Goal: Information Seeking & Learning: Learn about a topic

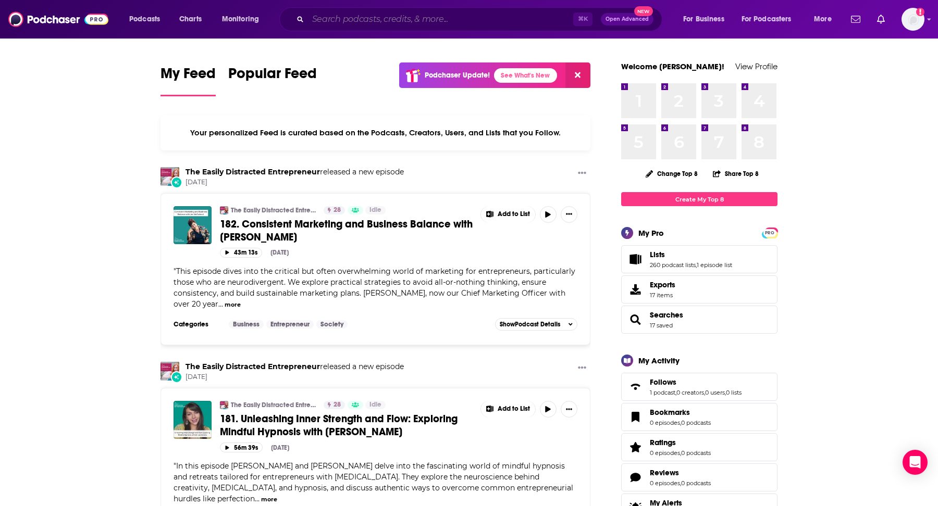
click at [431, 19] on input "Search podcasts, credits, & more..." at bounding box center [440, 19] width 265 height 17
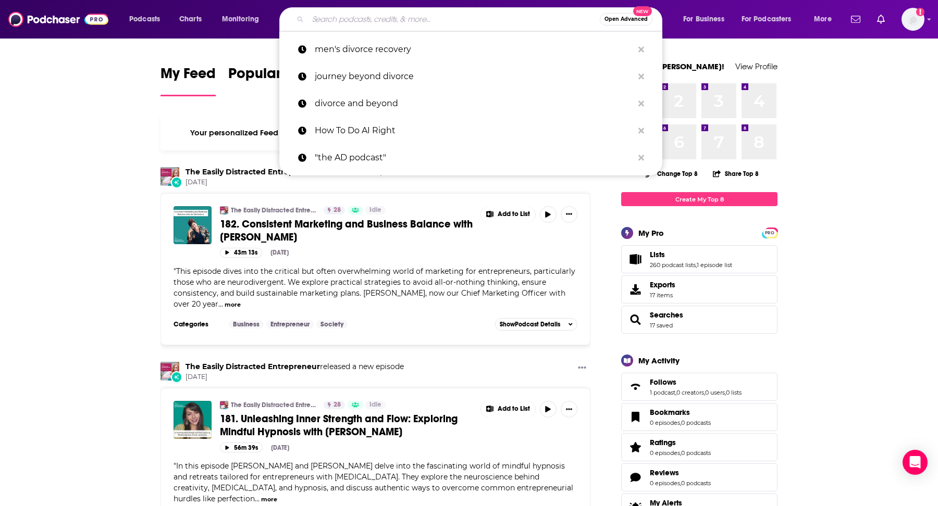
paste input "[URL][DOMAIN_NAME]"
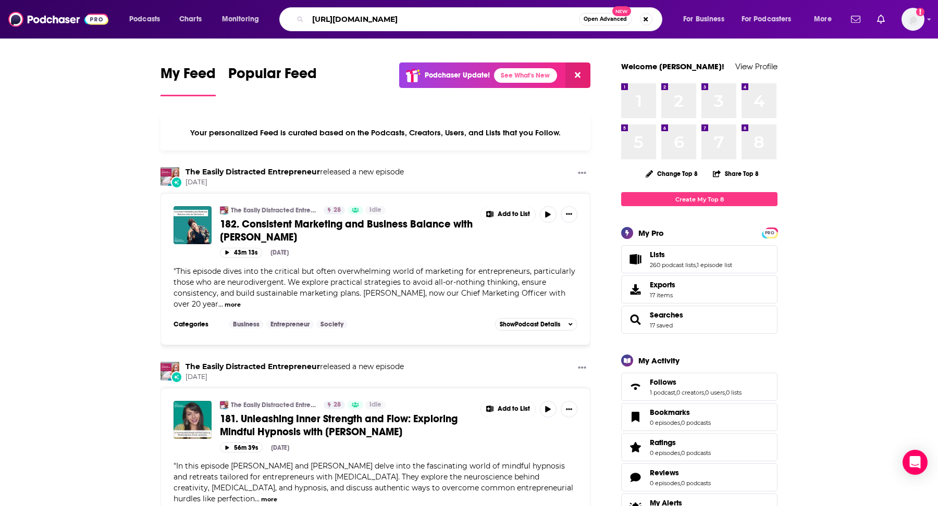
type input "[URL][DOMAIN_NAME]"
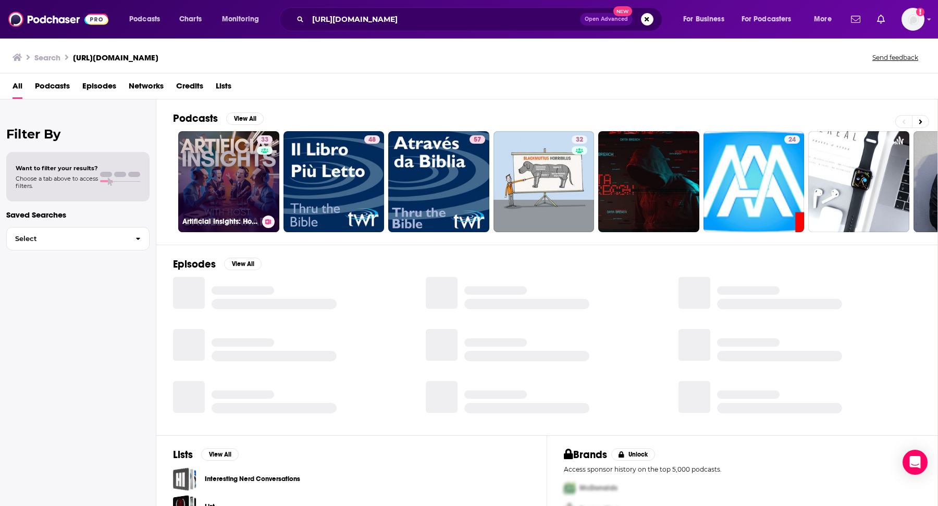
click at [230, 166] on link "33 Artificial Insights: How To Do AI Right" at bounding box center [228, 181] width 101 height 101
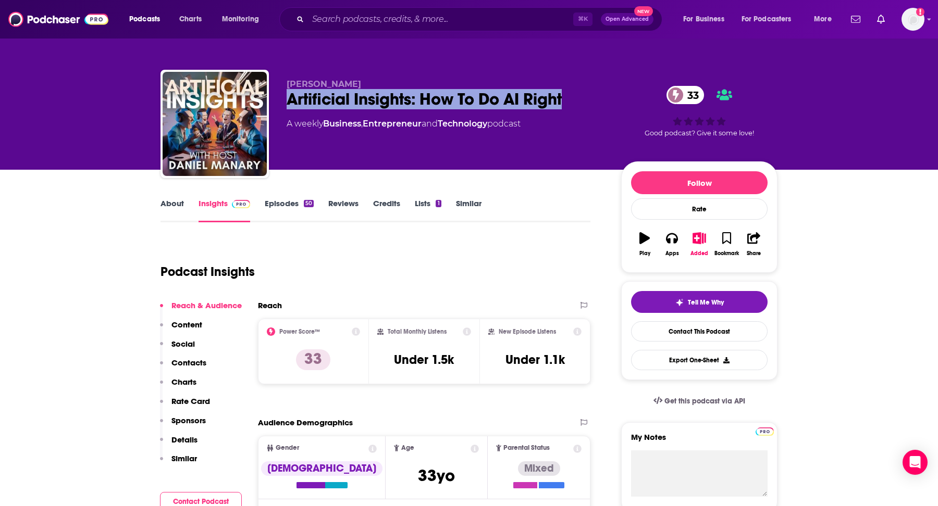
drag, startPoint x: 567, startPoint y: 98, endPoint x: 269, endPoint y: 100, distance: 298.1
click at [269, 100] on div "[PERSON_NAME] Artificial Insights: How To Do AI Right 33 A weekly Business , En…" at bounding box center [468, 126] width 617 height 113
copy h2 "Artificial Insights: How To Do AI Right"
click at [172, 207] on link "About" at bounding box center [171, 211] width 23 height 24
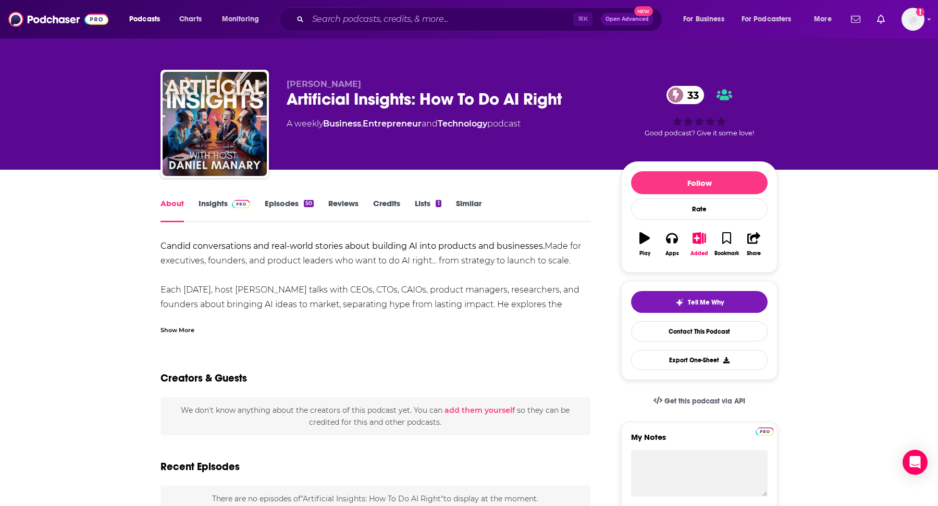
scroll to position [16, 0]
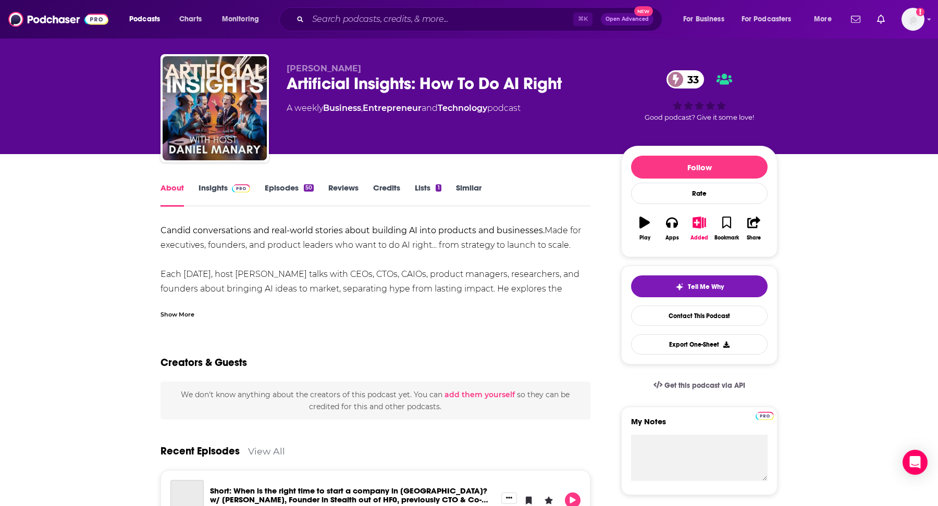
click at [172, 318] on div "Show More" at bounding box center [177, 314] width 34 height 10
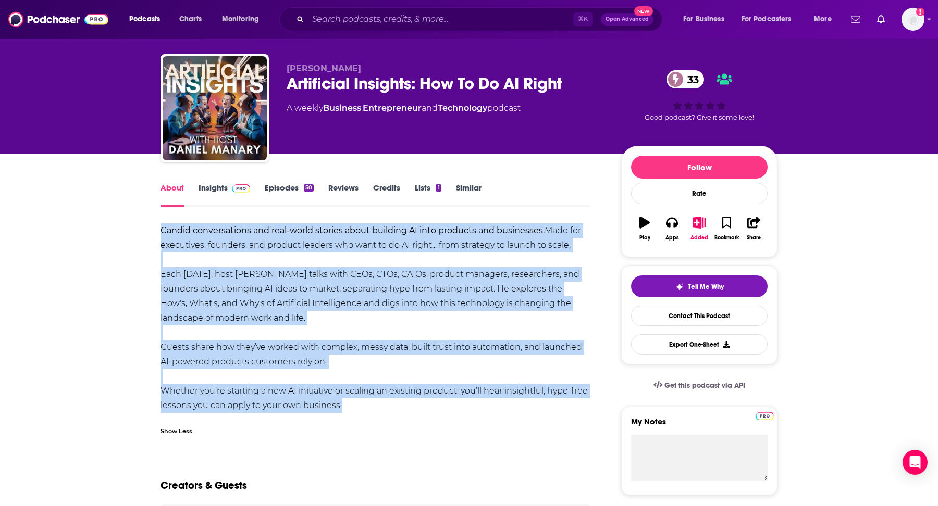
drag, startPoint x: 160, startPoint y: 230, endPoint x: 406, endPoint y: 415, distance: 307.7
click at [406, 415] on div "Candid conversations and real-world stories about building AI into products and…" at bounding box center [375, 333] width 430 height 218
copy div "Candid conversations and real-world stories about building AI into products and…"
click at [353, 367] on div "Candid conversations and real-world stories about building AI into products and…" at bounding box center [375, 319] width 430 height 190
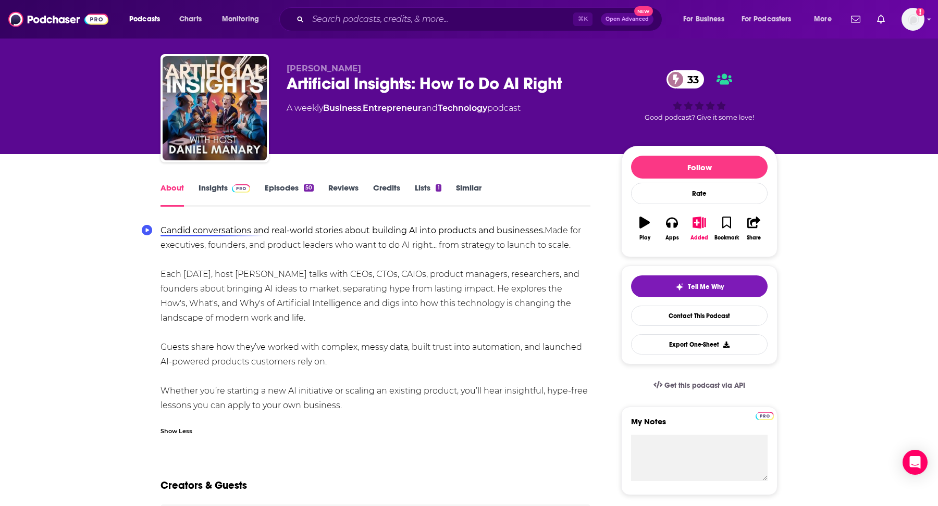
drag, startPoint x: 350, startPoint y: 363, endPoint x: 139, endPoint y: 229, distance: 249.5
copy div "Candid conversations and real-world stories about building AI into products and…"
click at [228, 187] on span at bounding box center [239, 188] width 22 height 10
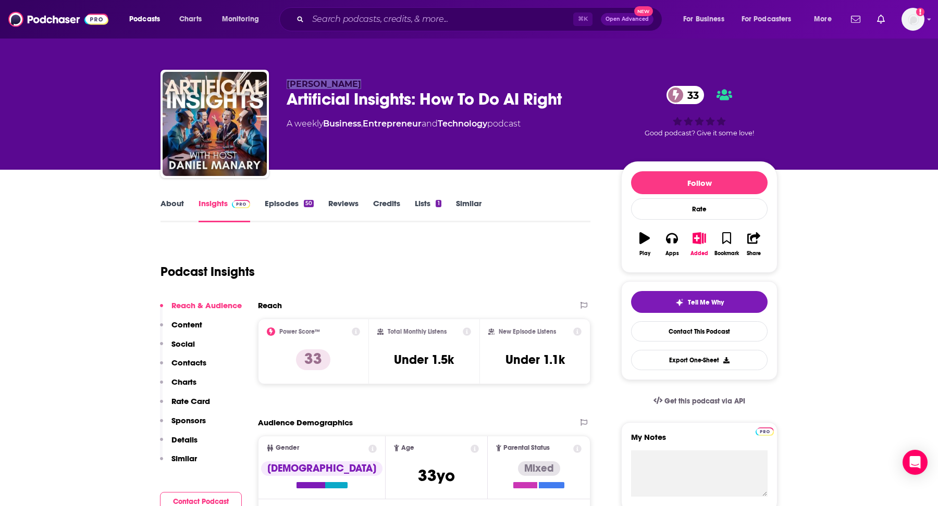
drag, startPoint x: 350, startPoint y: 83, endPoint x: 285, endPoint y: 83, distance: 65.1
click at [285, 83] on div "[PERSON_NAME] Artificial Insights: How To Do AI Right 33 A weekly Business , En…" at bounding box center [468, 126] width 617 height 113
copy span "[PERSON_NAME]"
